Goal: Contribute content

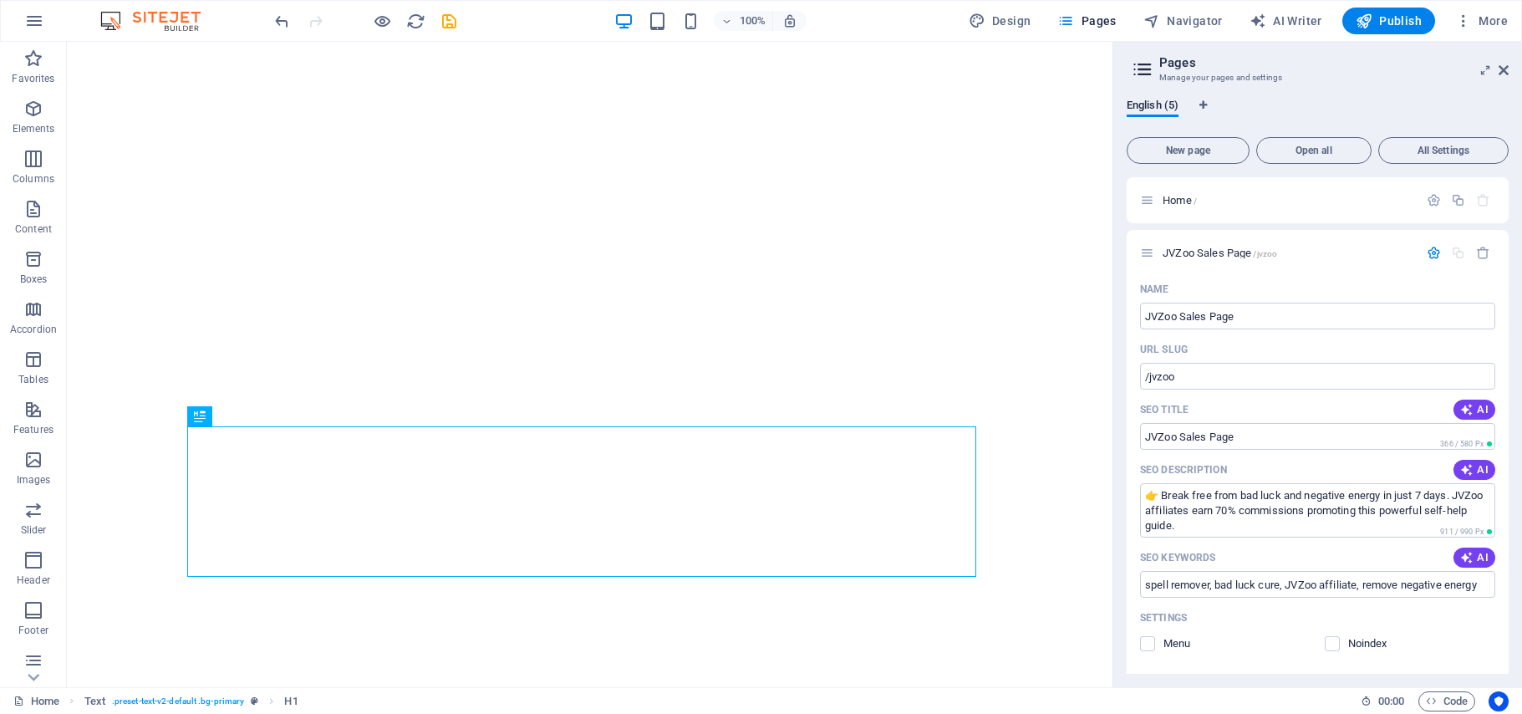
click at [1395, 24] on span "Publish" at bounding box center [1388, 21] width 66 height 17
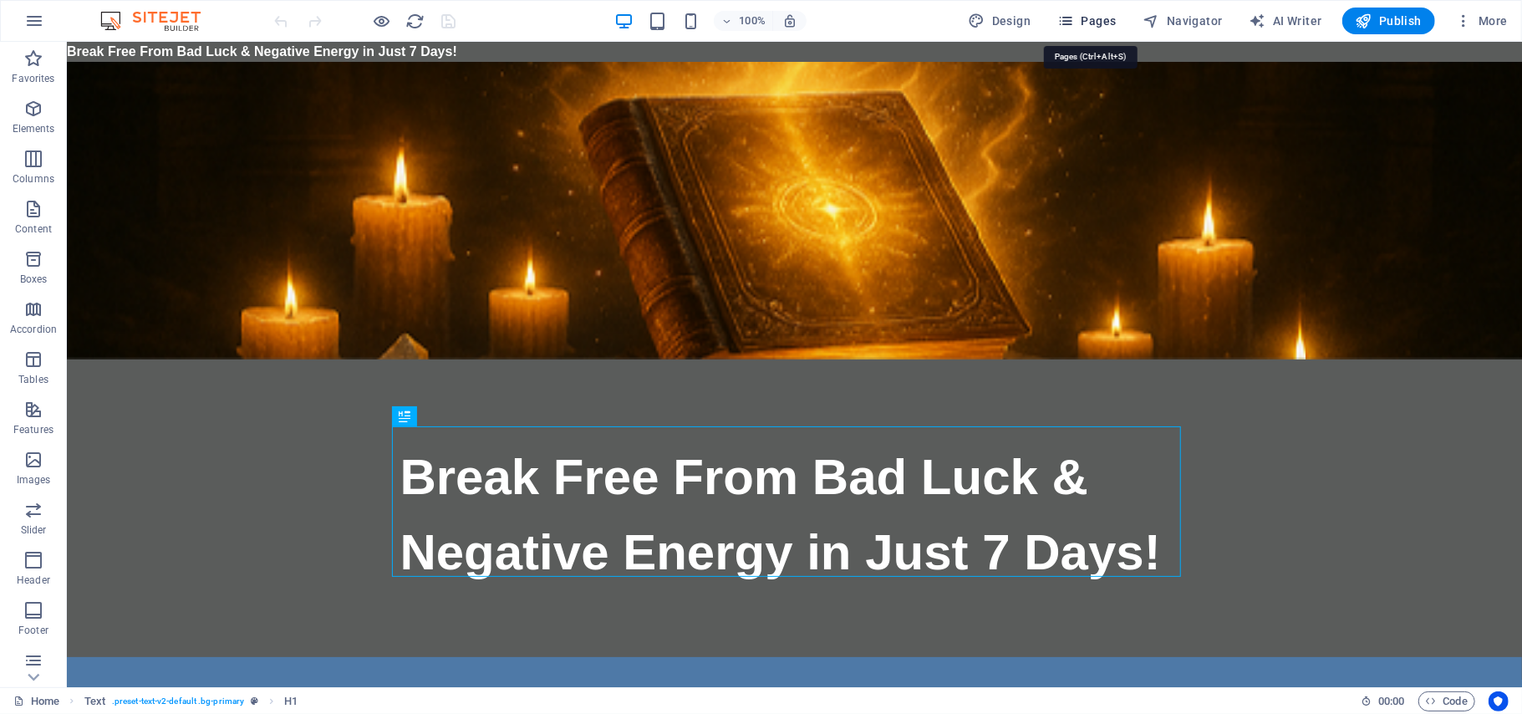
click at [1104, 18] on span "Pages" at bounding box center [1086, 21] width 58 height 17
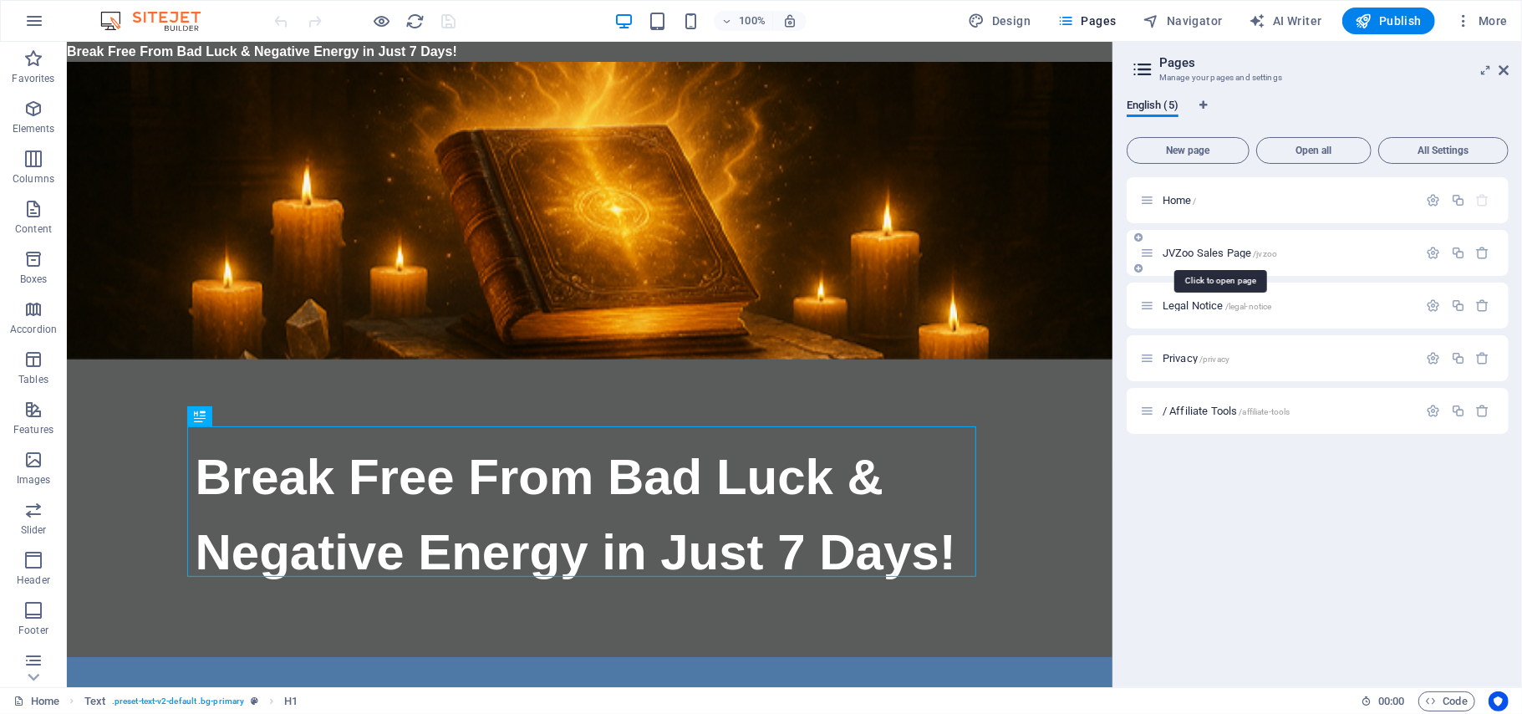
click at [1205, 252] on span "JVZoo Sales Page /jvzoo" at bounding box center [1219, 252] width 114 height 13
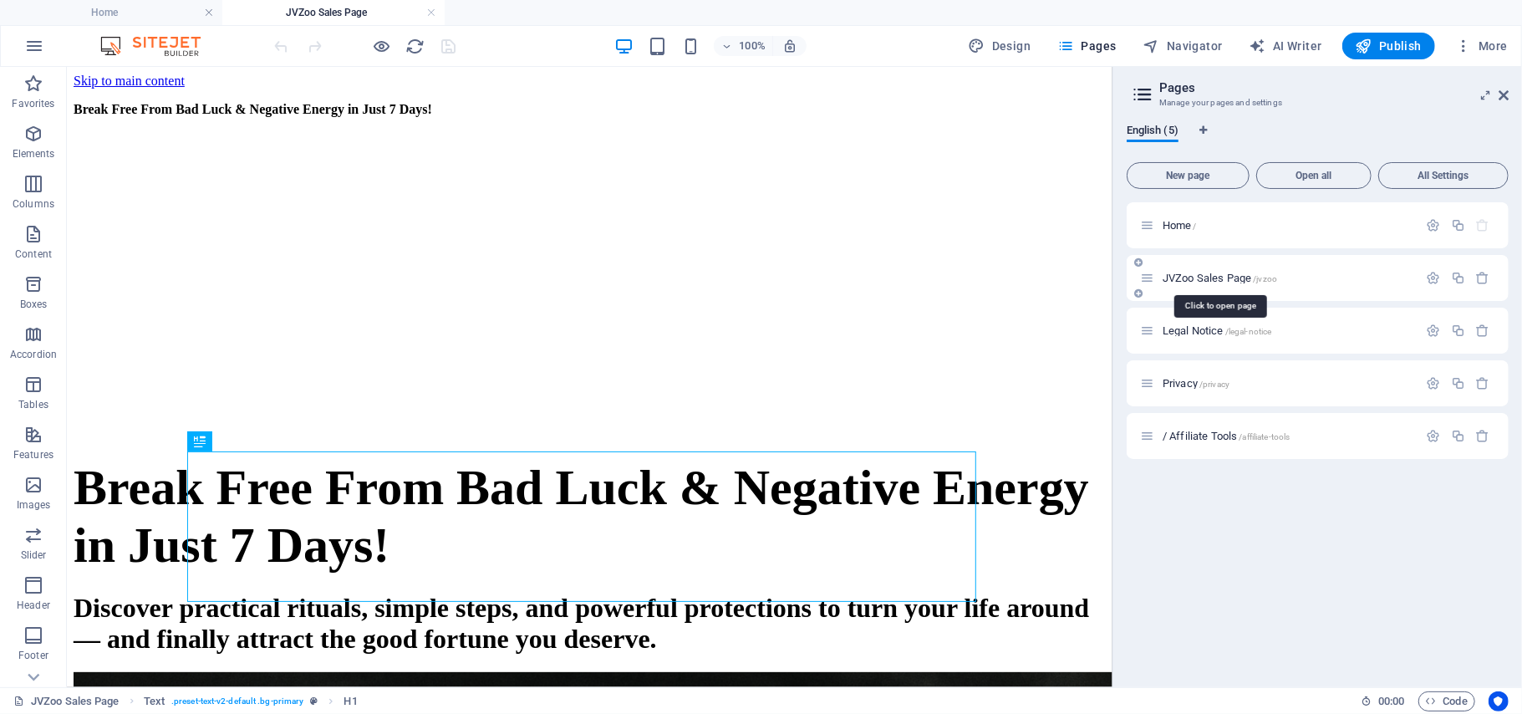
click at [1228, 275] on span "JVZoo Sales Page /jvzoo" at bounding box center [1219, 278] width 114 height 13
click at [1227, 276] on span "JVZoo Sales Page /jvzoo" at bounding box center [1219, 278] width 114 height 13
click at [1434, 276] on icon "button" at bounding box center [1433, 278] width 14 height 14
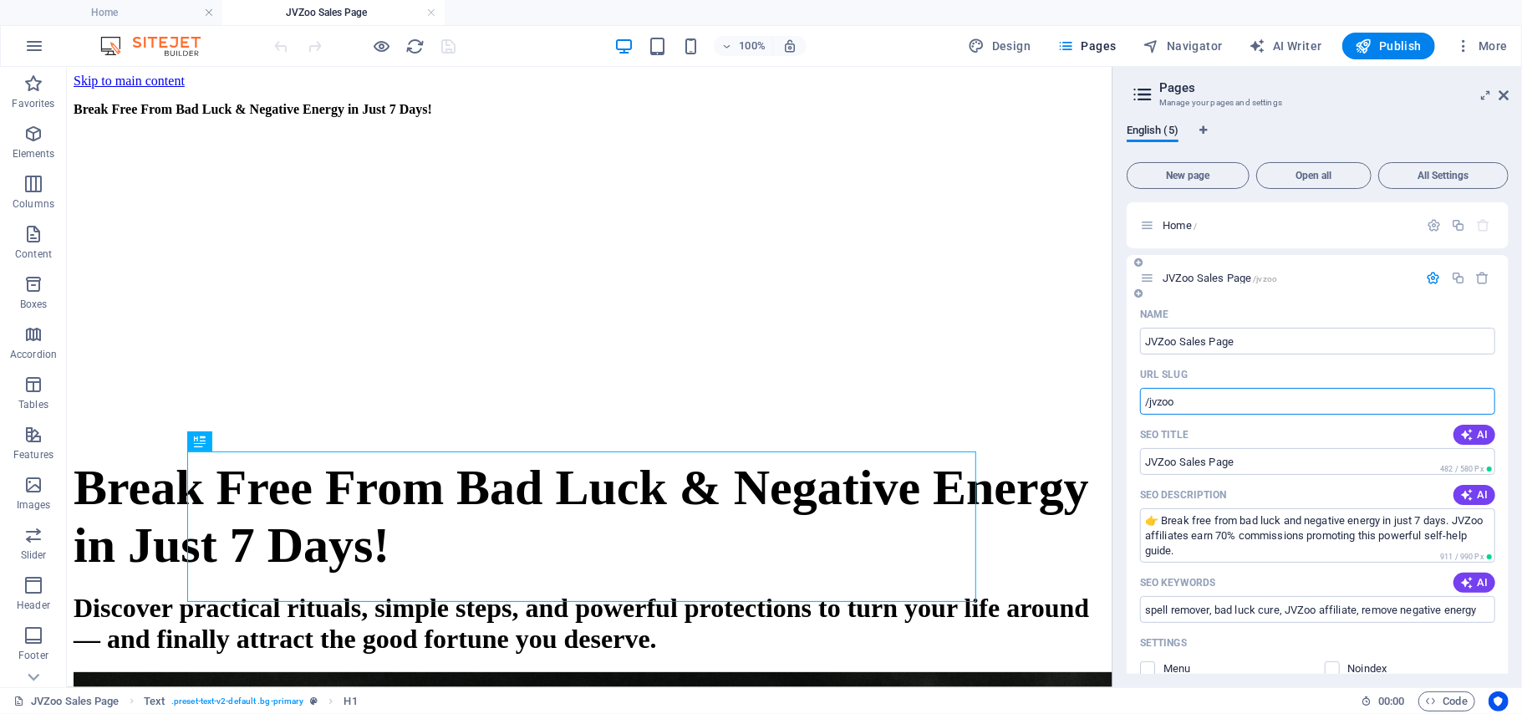
click at [1191, 402] on input "/jvzoo" at bounding box center [1317, 401] width 355 height 27
type input "/"
click at [1171, 401] on input "URL SLUG" at bounding box center [1317, 401] width 355 height 27
paste input "/jvzoo"
type input "/jvzoo"
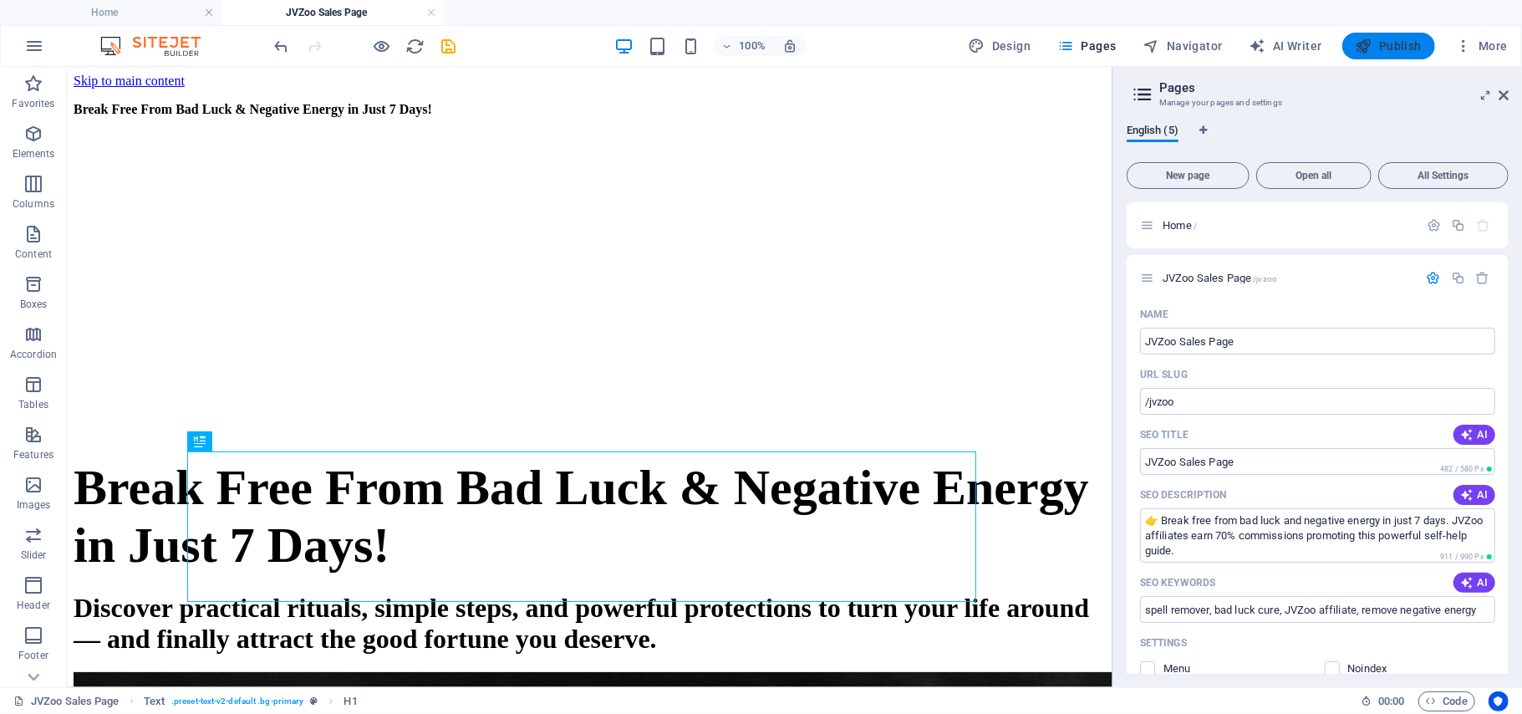
click at [1390, 48] on span "Publish" at bounding box center [1388, 46] width 66 height 17
